Goal: Information Seeking & Learning: Check status

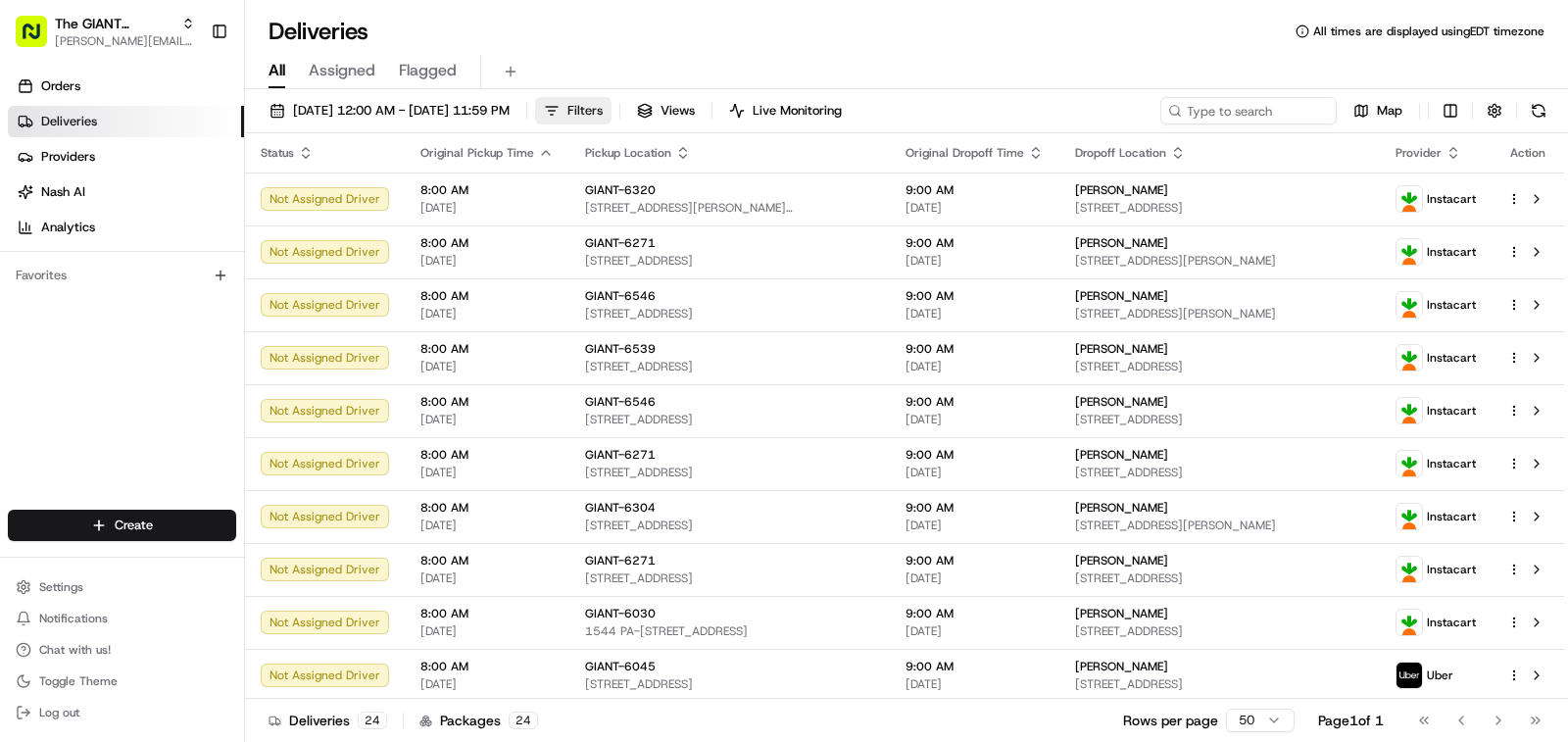
click at [602, 115] on span "Filters" at bounding box center [585, 111] width 35 height 18
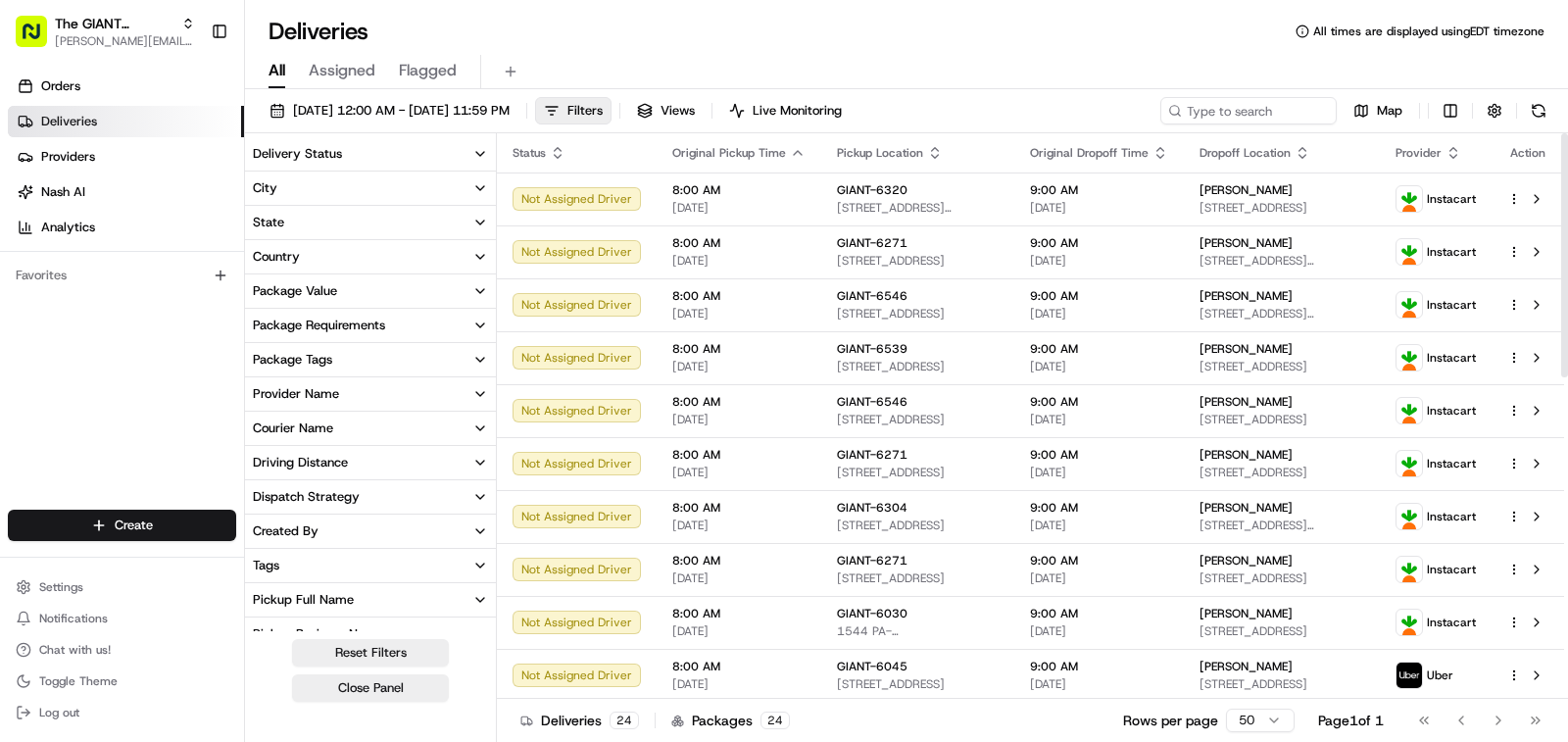
click at [325, 195] on button "City" at bounding box center [370, 188] width 251 height 33
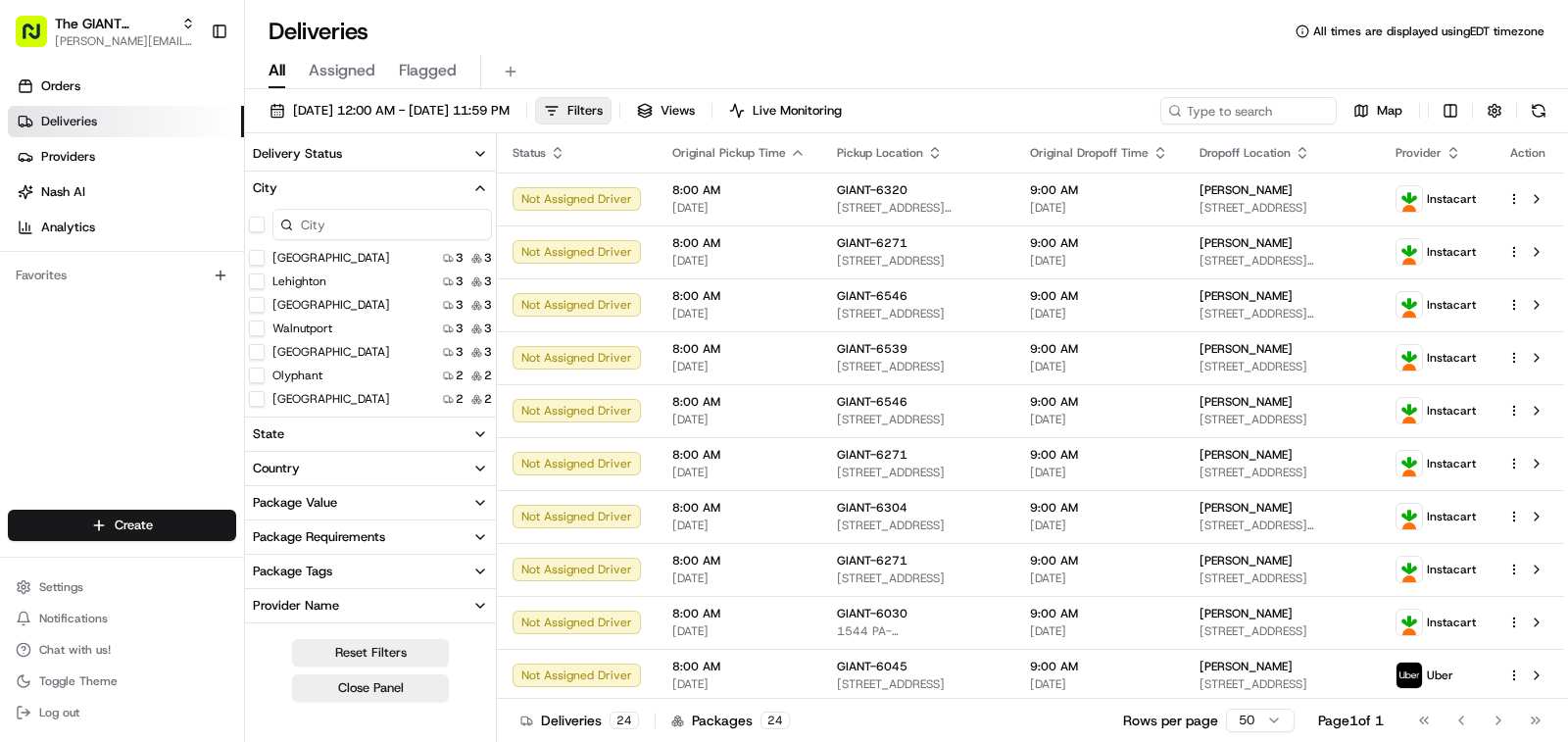
click at [332, 214] on input at bounding box center [382, 224] width 220 height 31
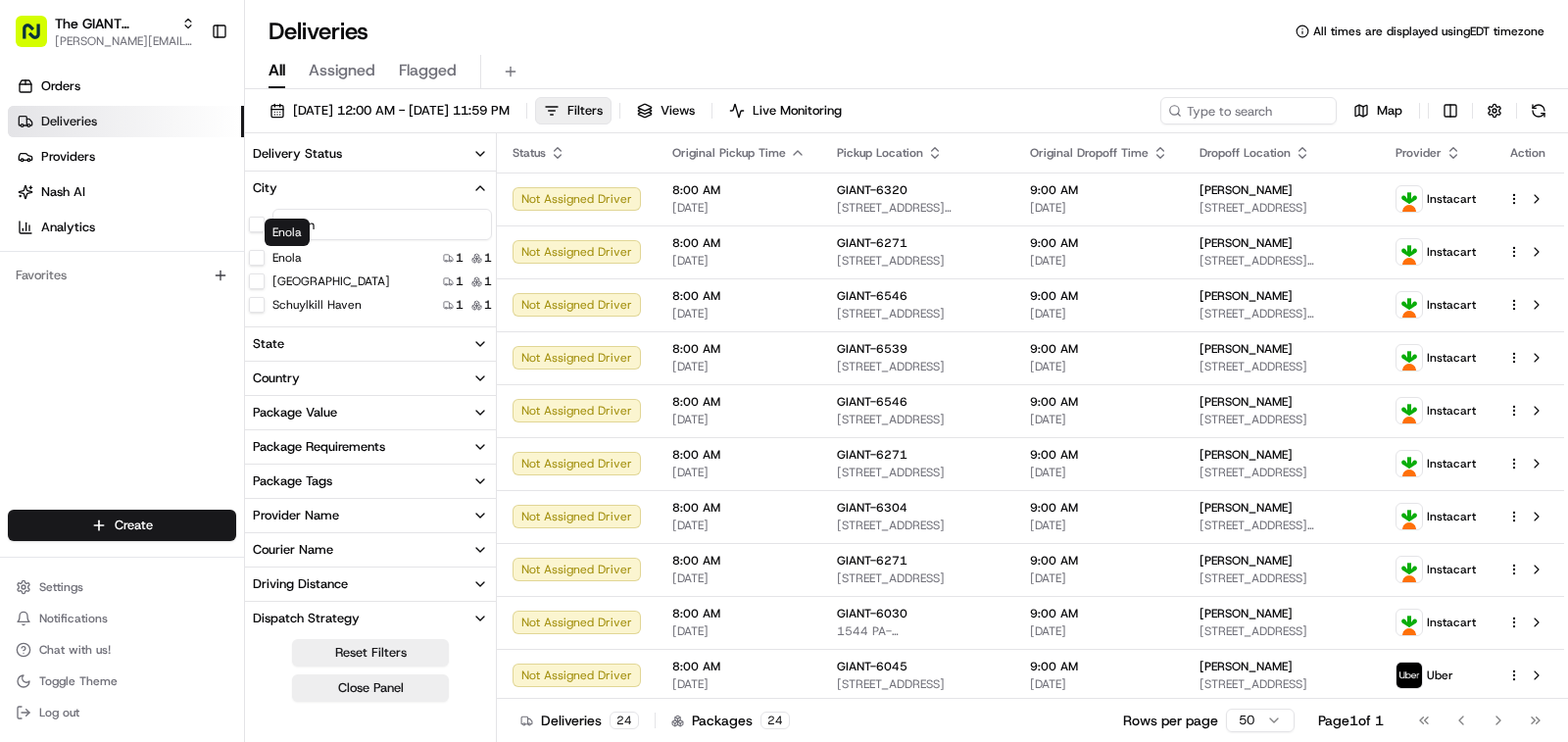
type input "en"
click at [247, 257] on div "Enola 1 1" at bounding box center [370, 258] width 251 height 20
click at [251, 255] on button "Enola" at bounding box center [257, 258] width 16 height 16
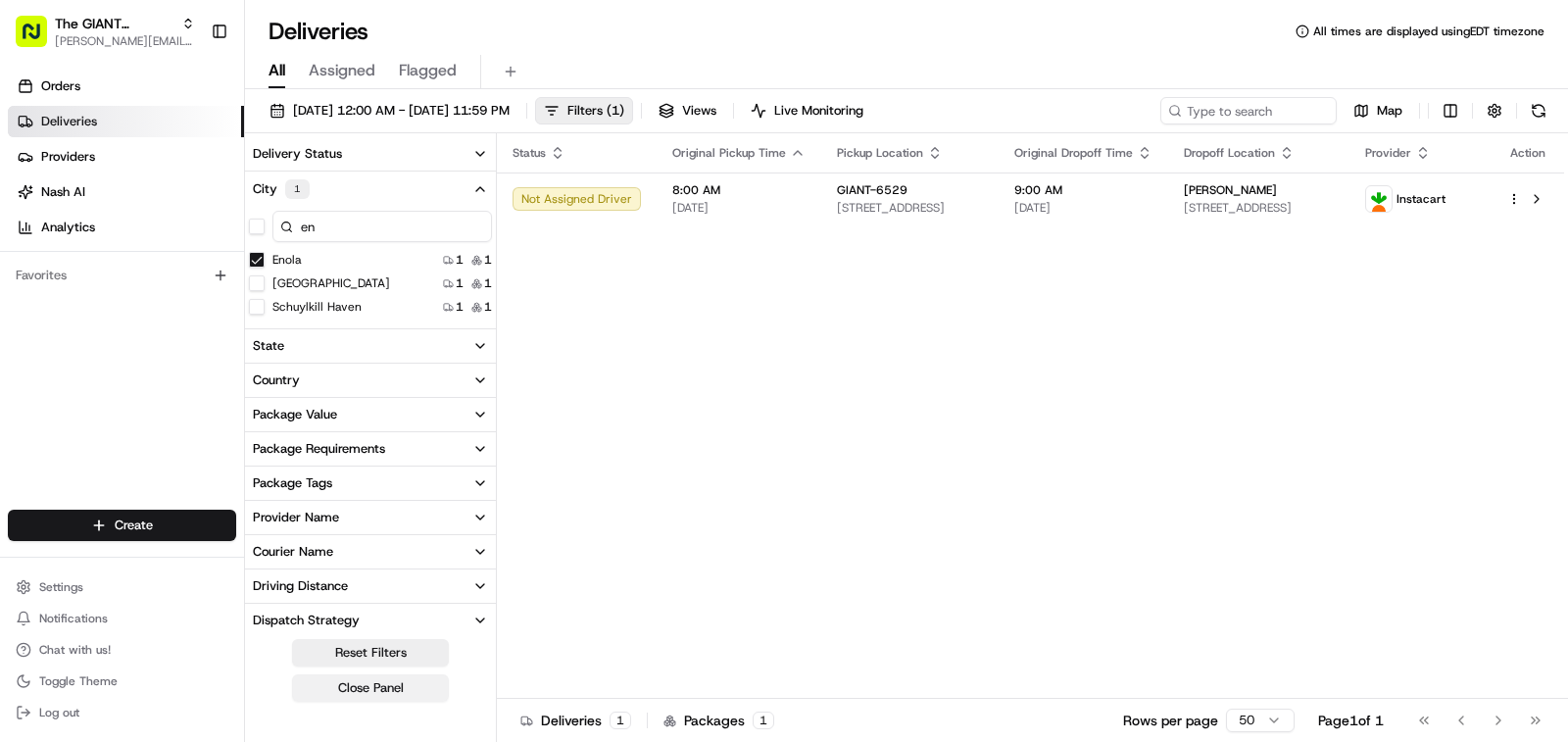
click at [345, 687] on button "Close Panel" at bounding box center [370, 688] width 157 height 28
